Goal: Transaction & Acquisition: Download file/media

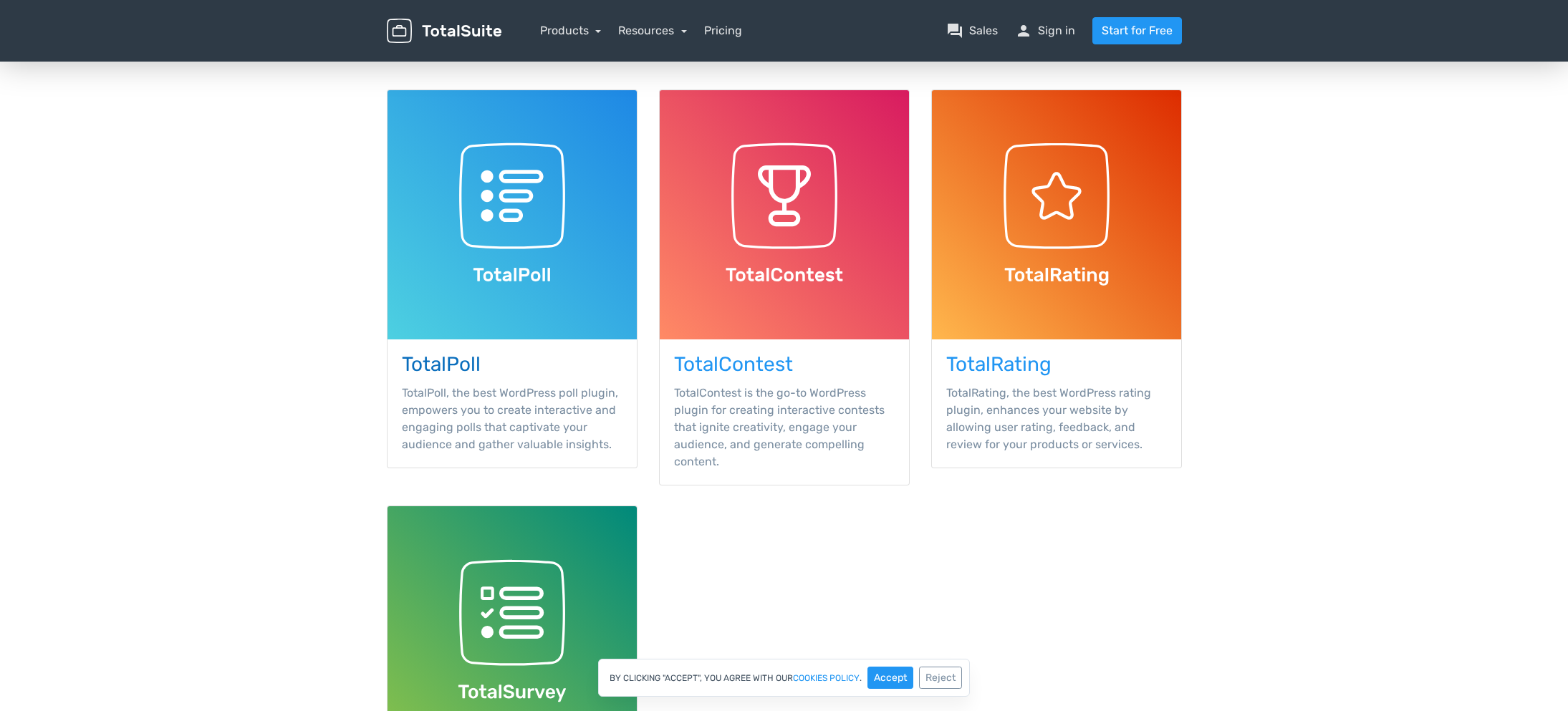
click at [517, 253] on img at bounding box center [512, 215] width 250 height 249
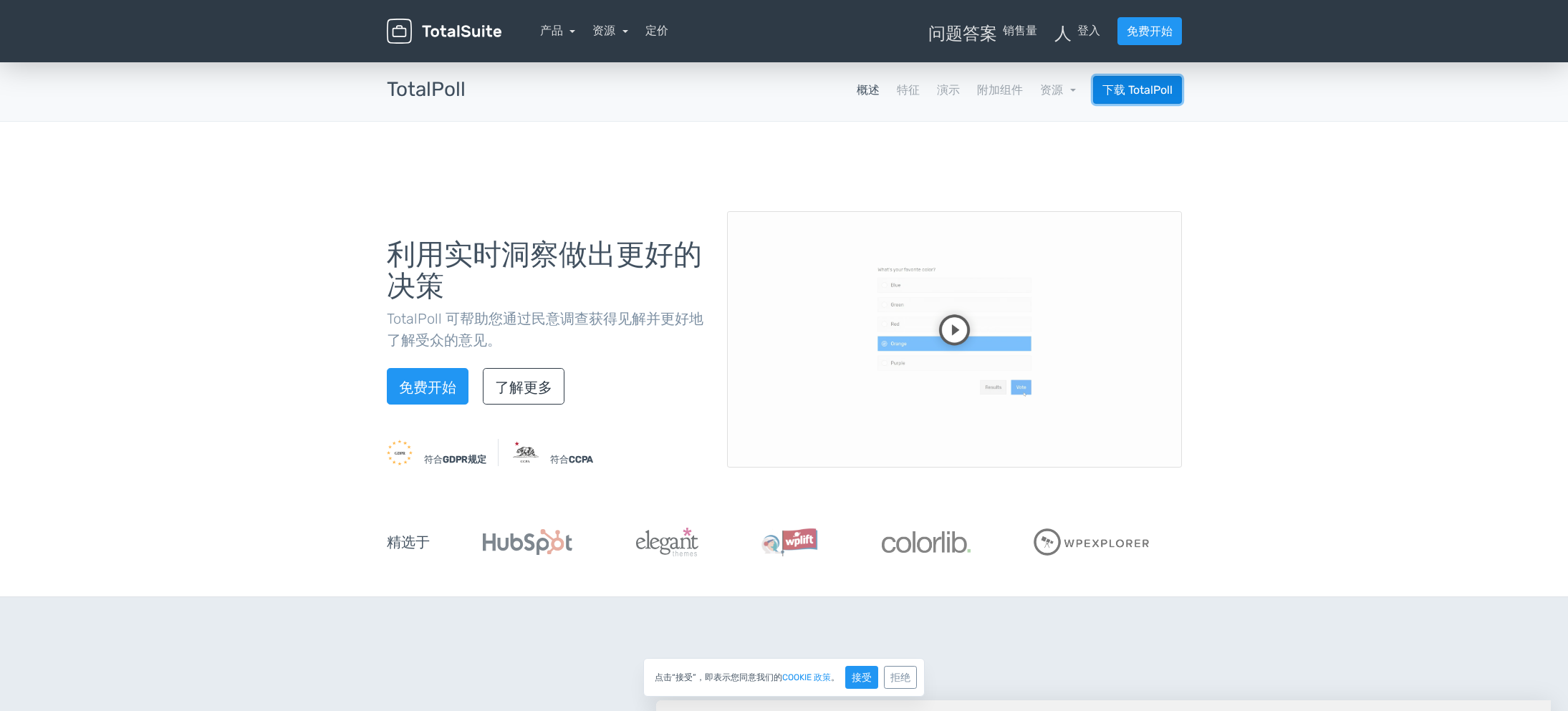
click at [1144, 91] on font "下载 TotalPoll" at bounding box center [1137, 90] width 70 height 14
